Goal: Information Seeking & Learning: Check status

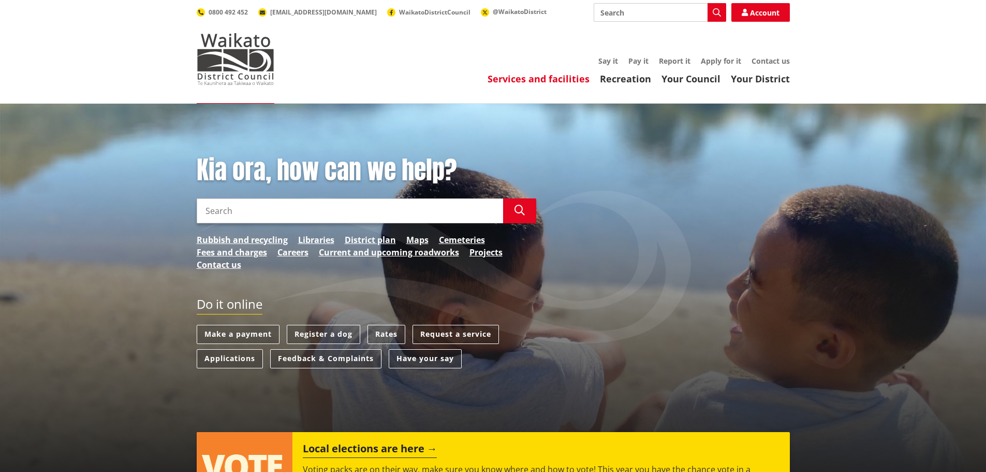
click at [543, 80] on link "Services and facilities" at bounding box center [539, 78] width 102 height 12
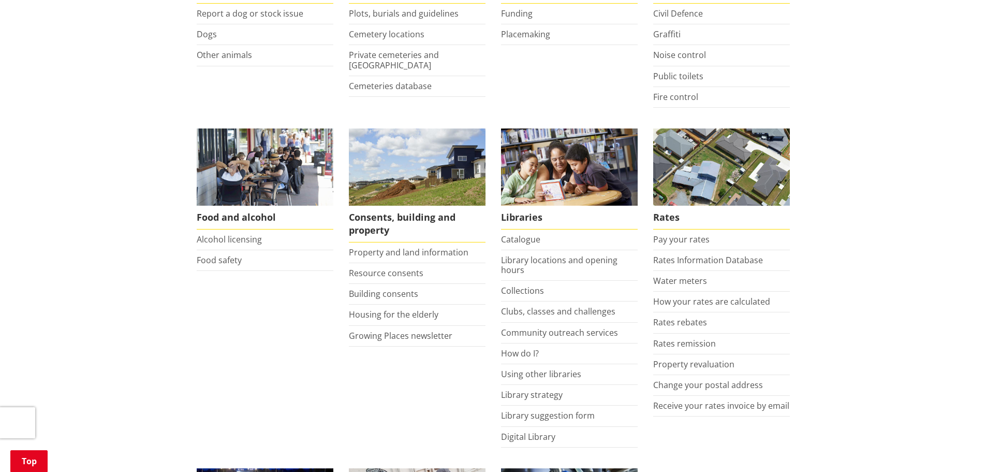
scroll to position [311, 0]
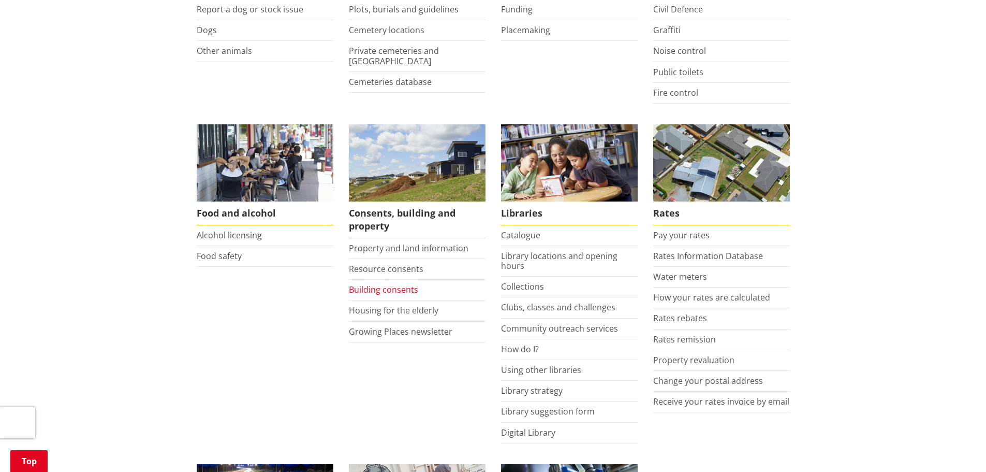
click at [372, 287] on link "Building consents" at bounding box center [383, 289] width 69 height 11
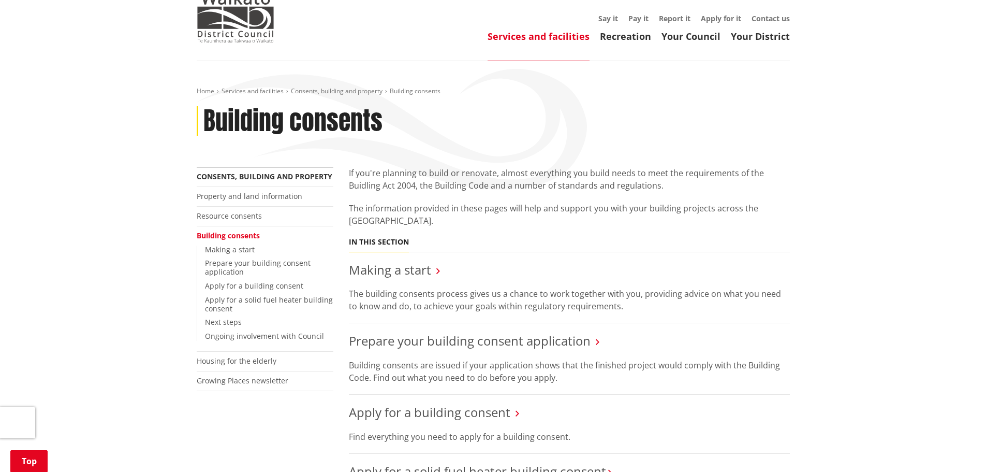
scroll to position [155, 0]
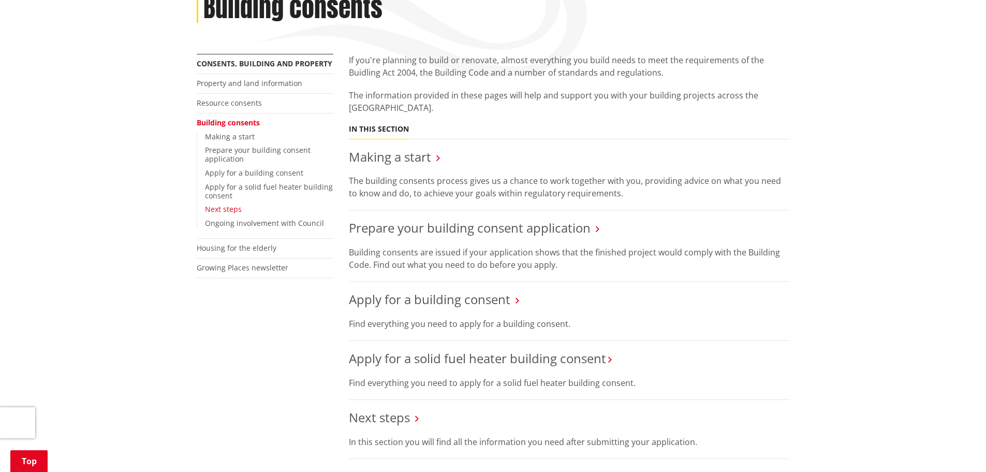
click at [227, 210] on link "Next steps" at bounding box center [223, 209] width 37 height 10
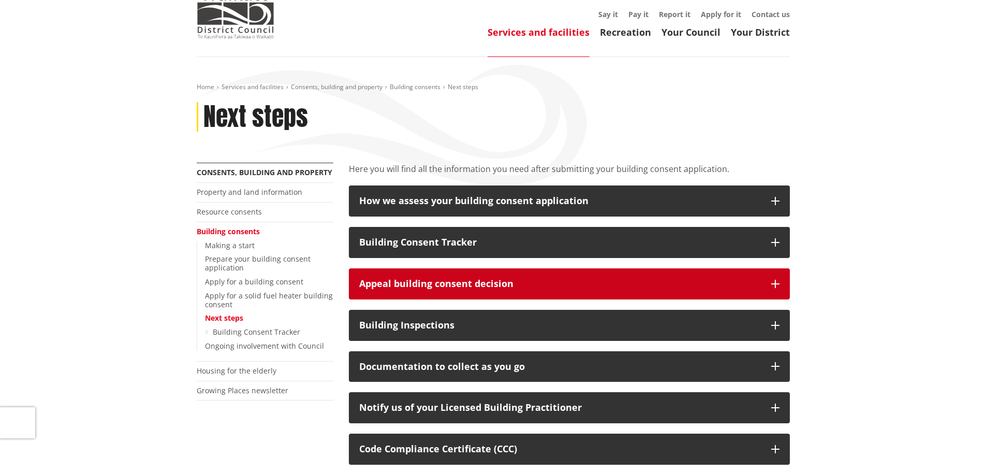
scroll to position [52, 0]
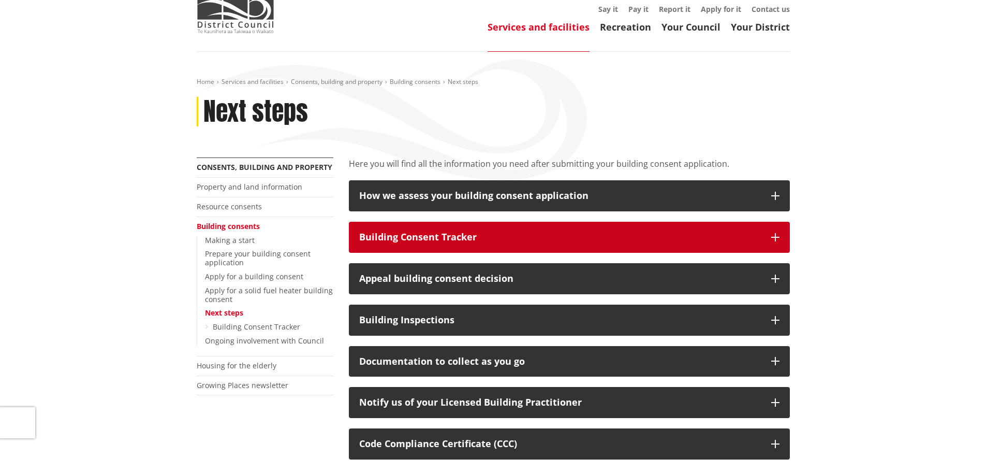
click at [457, 232] on div "Building Consent Tracker" at bounding box center [560, 237] width 402 height 10
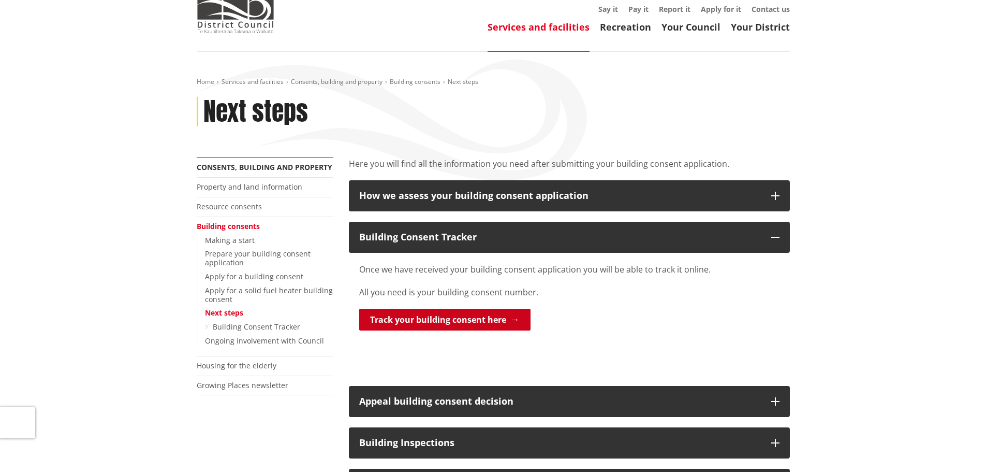
click at [469, 315] on link "Track your building consent here" at bounding box center [444, 320] width 171 height 22
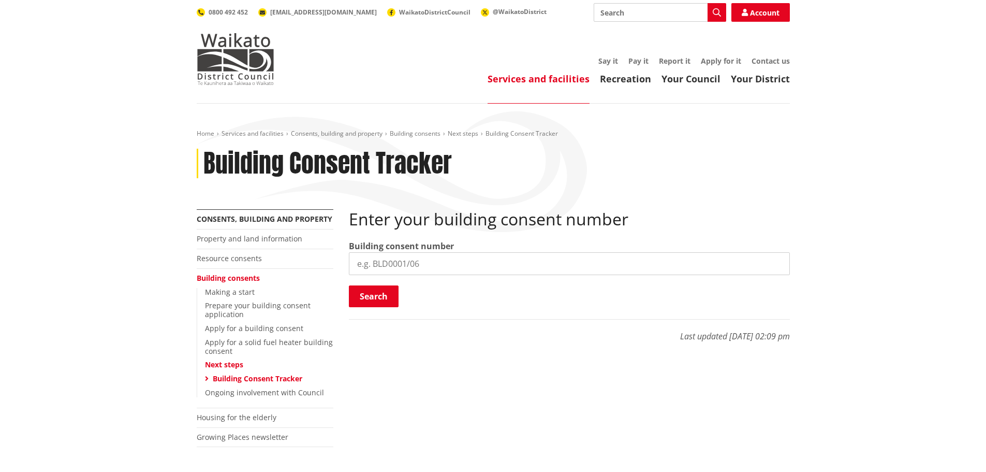
click at [417, 260] on input "search" at bounding box center [569, 263] width 441 height 23
type input "d"
type input "bld0267/26"
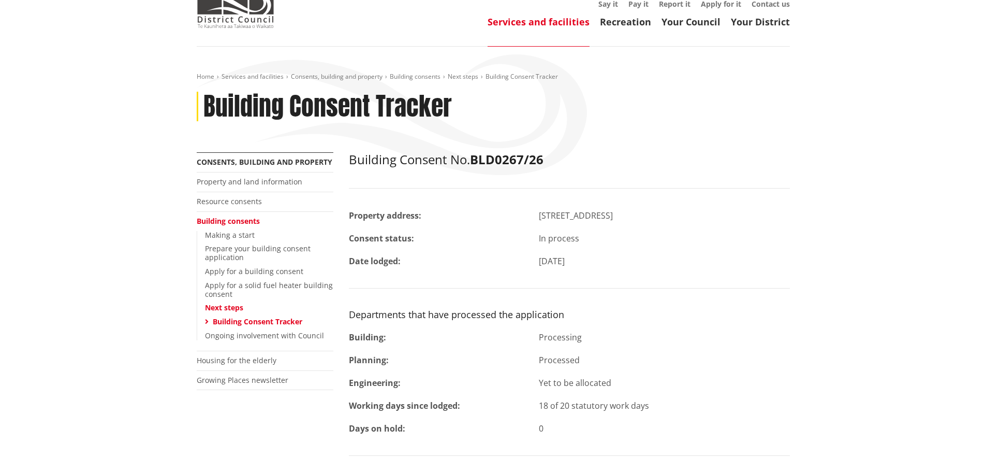
scroll to position [52, 0]
